Goal: Information Seeking & Learning: Learn about a topic

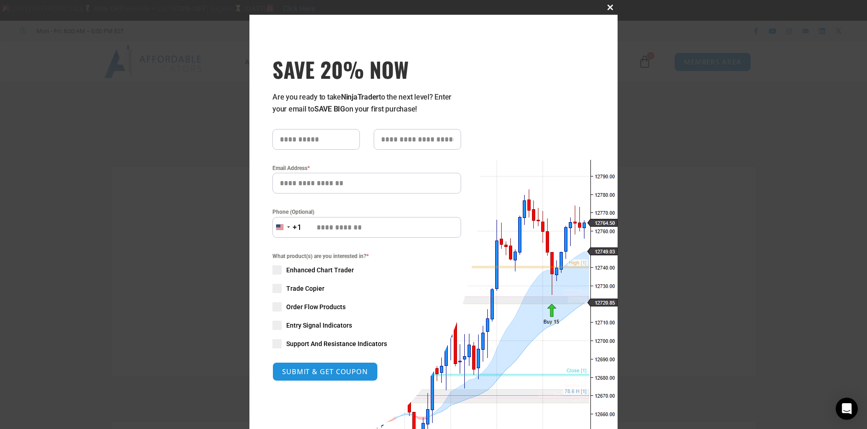
type input "**********"
click at [608, 5] on span at bounding box center [610, 8] width 15 height 6
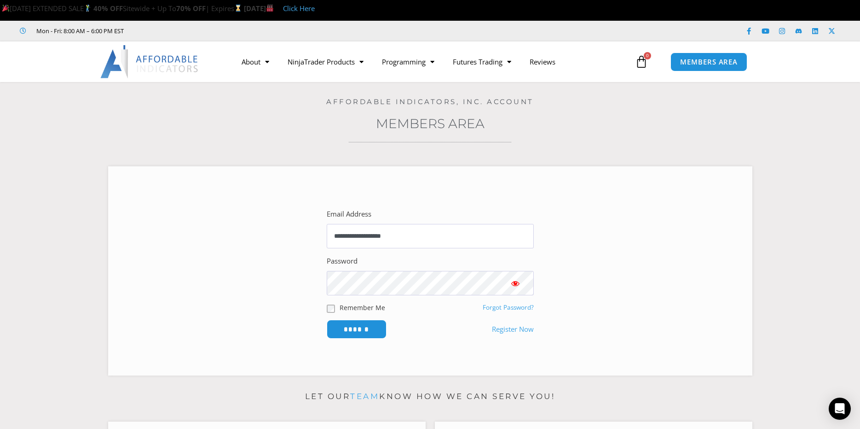
click at [645, 60] on icon at bounding box center [641, 61] width 13 height 13
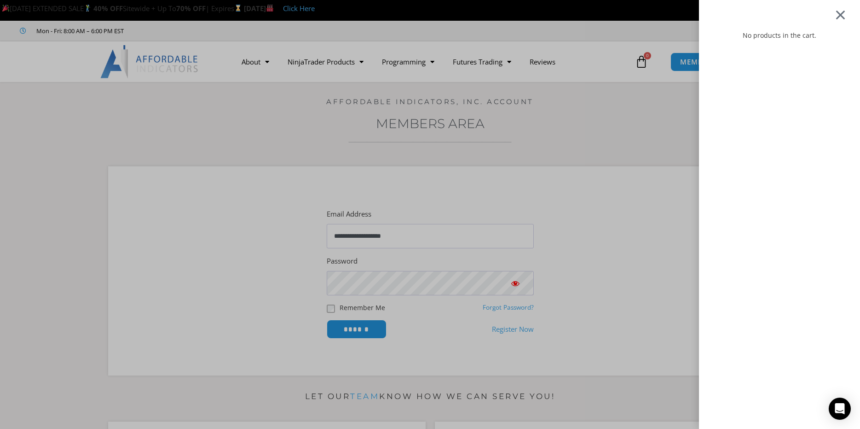
click at [847, 15] on div at bounding box center [841, 14] width 12 height 11
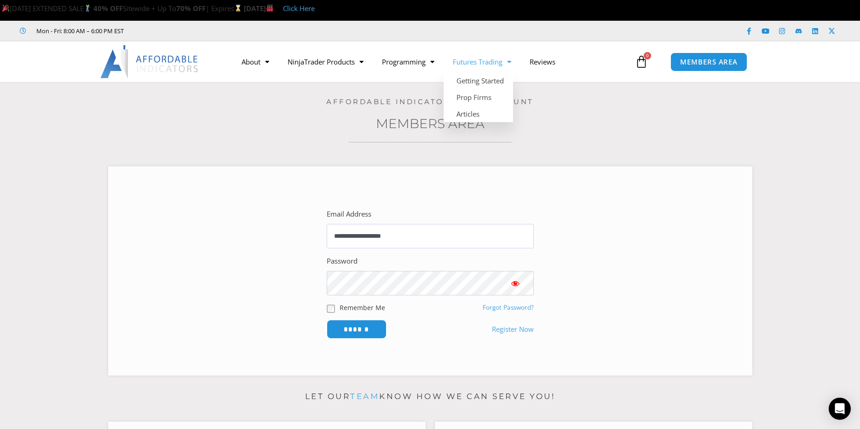
click at [491, 62] on link "Futures Trading" at bounding box center [482, 61] width 77 height 21
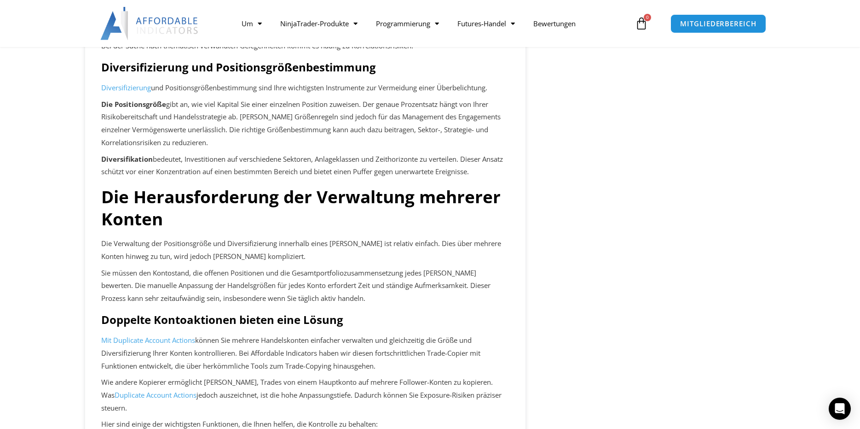
scroll to position [783, 0]
